Goal: Transaction & Acquisition: Obtain resource

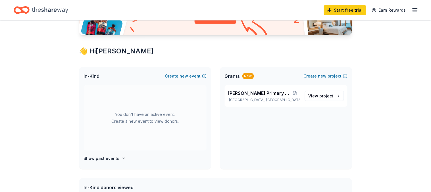
scroll to position [79, 0]
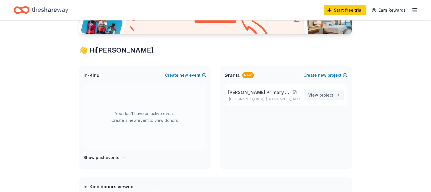
click at [323, 95] on span "project" at bounding box center [326, 95] width 14 height 5
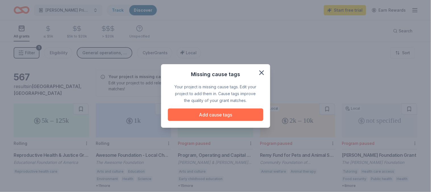
click at [238, 108] on button "Add cause tags" at bounding box center [215, 114] width 95 height 12
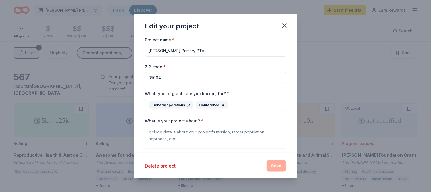
click at [279, 166] on div "Delete project Save" at bounding box center [215, 165] width 141 height 11
click at [283, 25] on icon "button" at bounding box center [284, 26] width 8 height 8
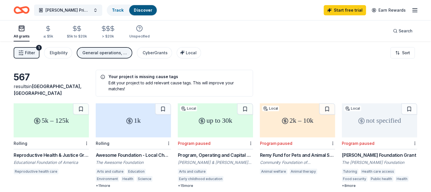
click at [357, 60] on div "Filter 1 Eligibility General operations, Conference CyberGrants Local Sort" at bounding box center [215, 52] width 431 height 23
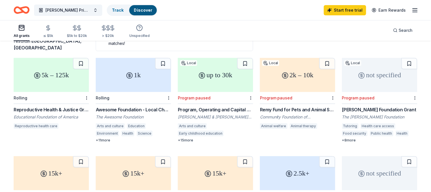
scroll to position [57, 0]
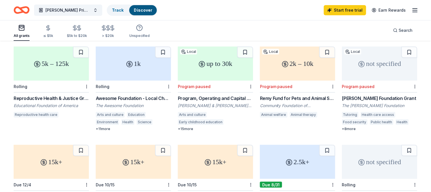
click at [116, 102] on div "Awesome Foundation - Local Chapter Grants The Awesome Foundation Arts and cultu…" at bounding box center [133, 113] width 75 height 36
click at [425, 62] on div "567 results in Fairfield, AL Your project is missing cause tags Edit your proje…" at bounding box center [215, 130] width 431 height 290
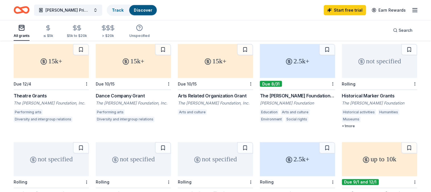
scroll to position [159, 0]
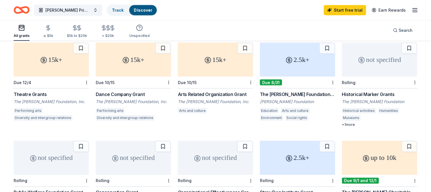
click at [303, 66] on div "2.5k+" at bounding box center [297, 60] width 75 height 34
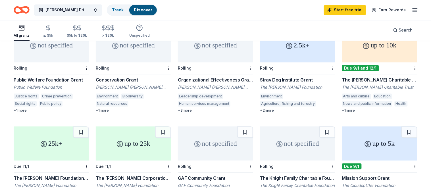
scroll to position [273, 0]
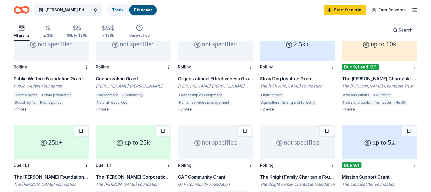
click at [369, 83] on div "The Cowles Charitable Trust Grant The Cowles Charitable Trust Arts and culture …" at bounding box center [379, 94] width 75 height 36
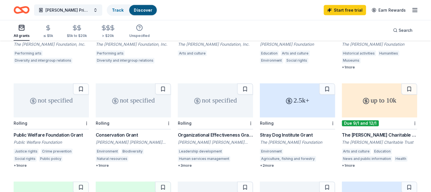
scroll to position [216, 0]
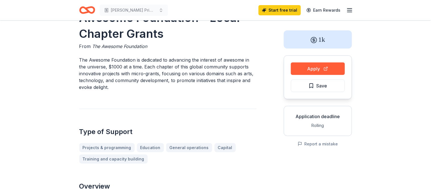
scroll to position [23, 0]
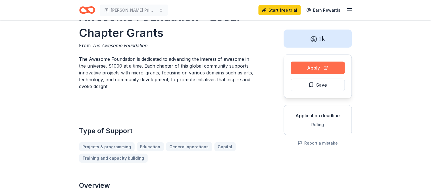
click at [321, 67] on button "Apply" at bounding box center [318, 68] width 54 height 12
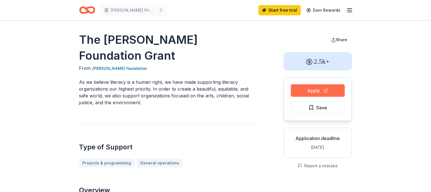
click at [324, 89] on button "Apply" at bounding box center [318, 90] width 54 height 12
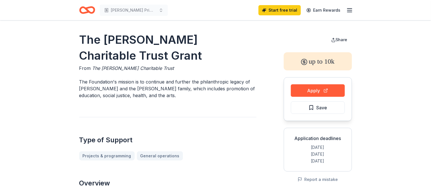
click at [318, 91] on button "Apply" at bounding box center [318, 90] width 54 height 12
